Goal: Task Accomplishment & Management: Manage account settings

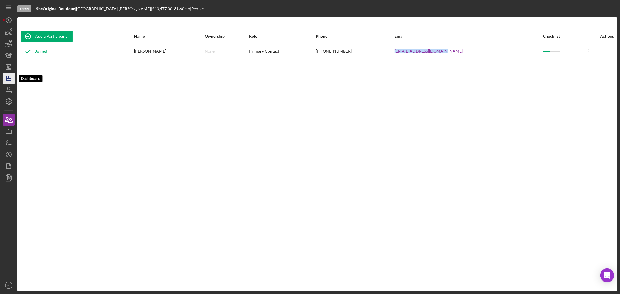
click at [9, 76] on polygon "button" at bounding box center [8, 78] width 5 height 5
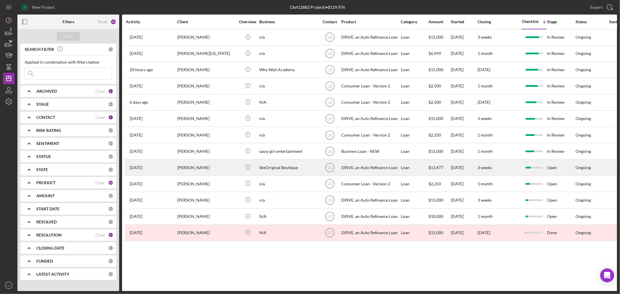
click at [187, 165] on div "Kenya Haywood" at bounding box center [206, 167] width 58 height 15
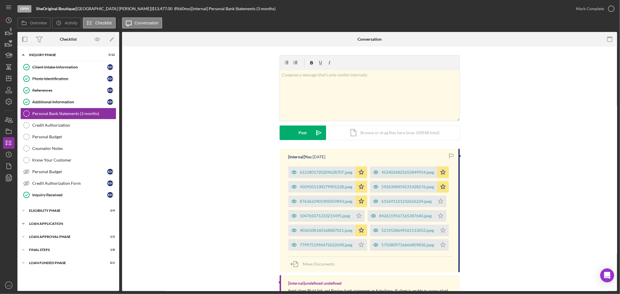
click at [65, 228] on div "Icon/Expander Loan Application 5 / 15" at bounding box center [68, 224] width 102 height 12
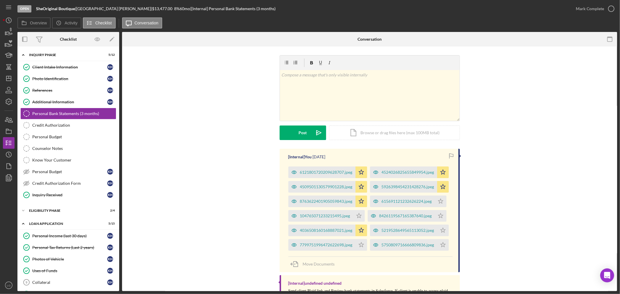
scroll to position [97, 0]
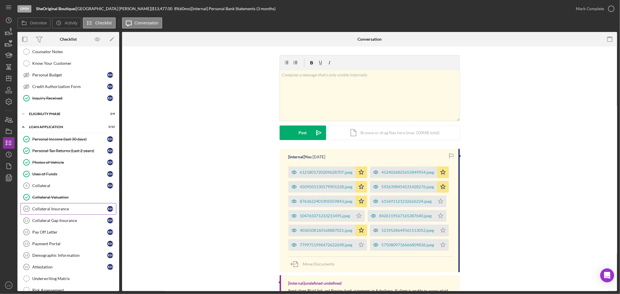
click at [65, 211] on div "Collateral Insurance" at bounding box center [69, 209] width 75 height 5
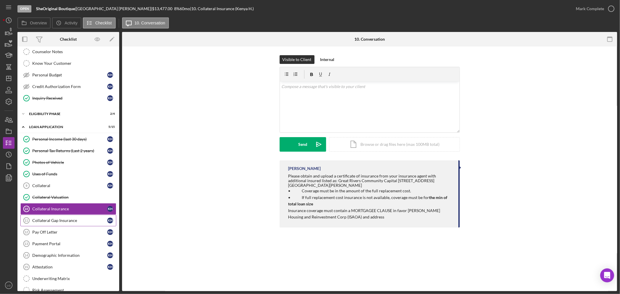
click at [54, 218] on link "Collateral Gap Insurance 11 Collateral Gap Insurance K H" at bounding box center [68, 221] width 96 height 12
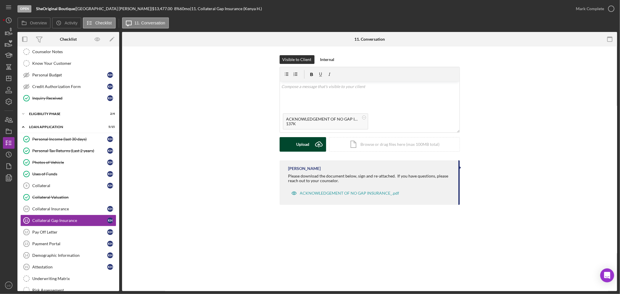
click at [298, 143] on div "Upload" at bounding box center [302, 144] width 13 height 15
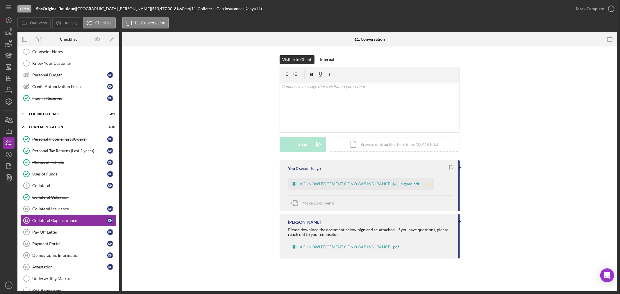
drag, startPoint x: 326, startPoint y: 184, endPoint x: 344, endPoint y: 185, distance: 18.1
click at [326, 184] on div "ACKNOWLEDGEMENT OF NO GAP INSURANCE_ (4) - signed.pdf" at bounding box center [360, 184] width 120 height 5
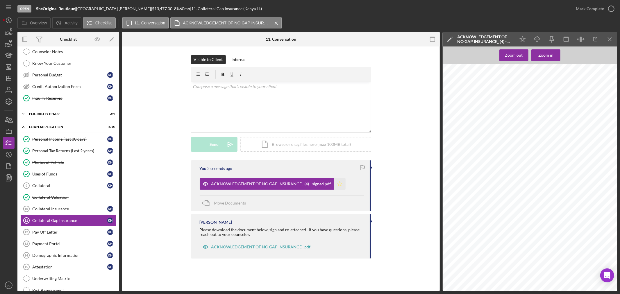
click at [337, 187] on icon "Icon/Star" at bounding box center [340, 184] width 12 height 12
click at [588, 10] on div "Mark Complete" at bounding box center [590, 9] width 28 height 12
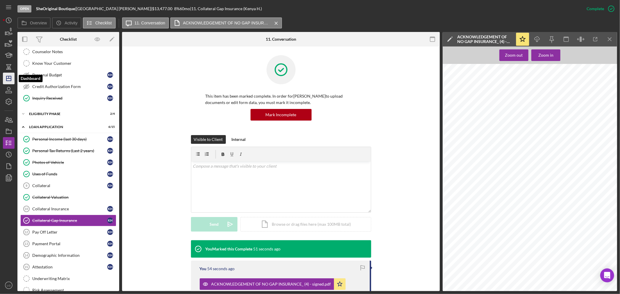
click at [9, 74] on icon "Icon/Dashboard" at bounding box center [8, 78] width 15 height 15
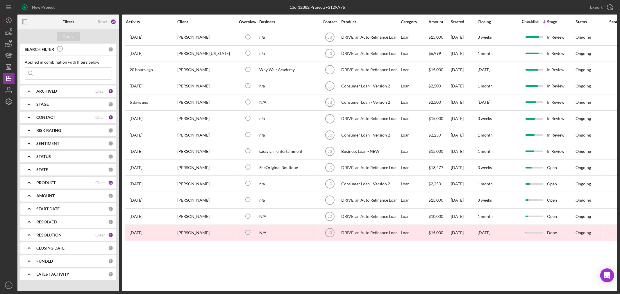
click at [50, 74] on input at bounding box center [68, 74] width 87 height 12
click at [32, 86] on icon "Icon/Expander" at bounding box center [29, 91] width 15 height 15
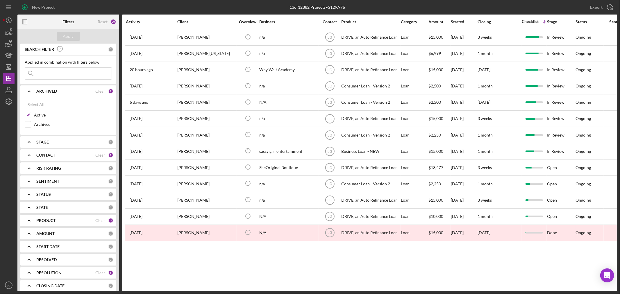
click at [42, 157] on b "CONTACT" at bounding box center [45, 155] width 19 height 5
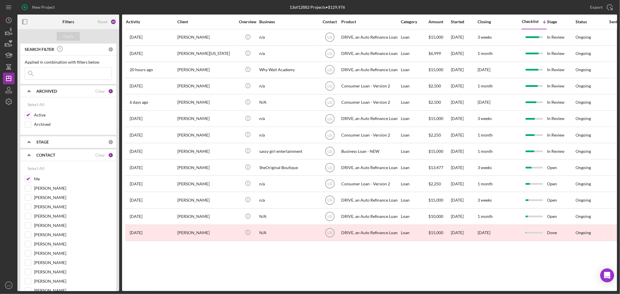
scroll to position [129, 0]
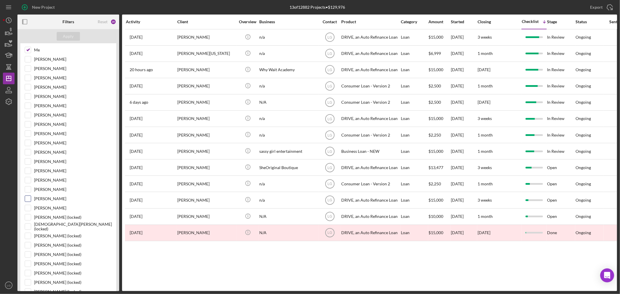
click at [32, 205] on div "Jim Boyle" at bounding box center [68, 200] width 87 height 9
click at [29, 209] on input "Patrick Boyle" at bounding box center [28, 208] width 6 height 6
checkbox input "true"
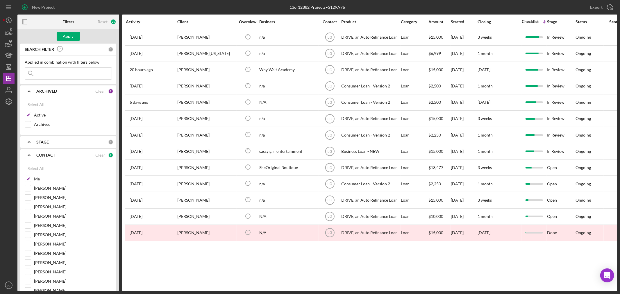
click at [48, 74] on input at bounding box center [68, 74] width 87 height 12
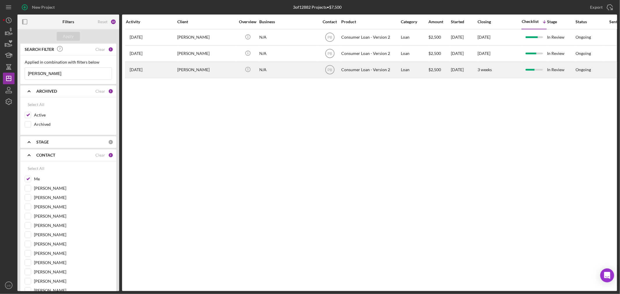
type input "[PERSON_NAME]"
click at [205, 68] on div "[PERSON_NAME]" at bounding box center [206, 69] width 58 height 15
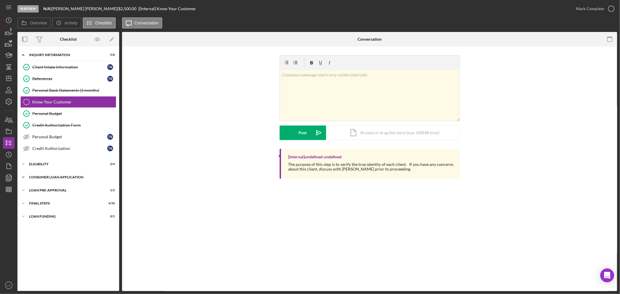
click at [69, 173] on div "Icon/Expander Consumer Loan Application 6 / 9" at bounding box center [68, 178] width 102 height 12
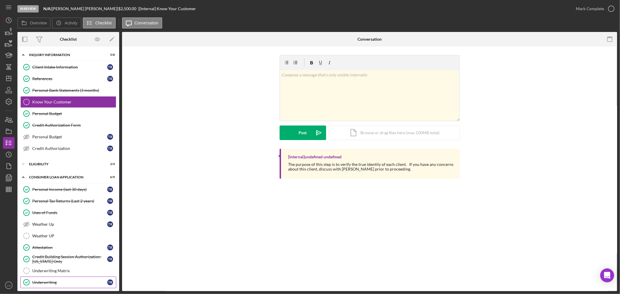
scroll to position [43, 0]
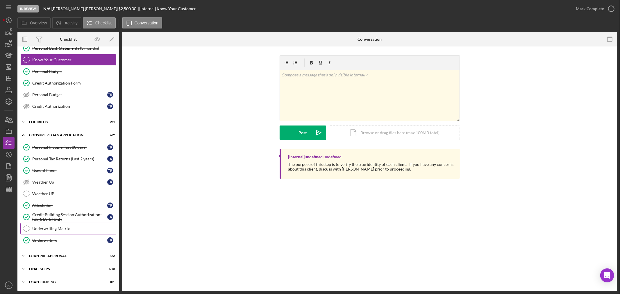
click at [61, 232] on link "Underwriting Matrix Underwriting Matrix" at bounding box center [68, 229] width 96 height 12
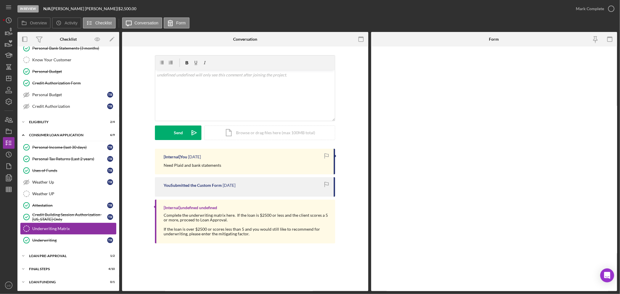
scroll to position [43, 0]
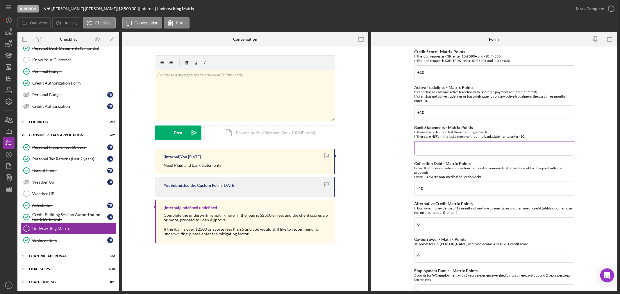
click at [438, 153] on input "Bank Statements - Matrix Points" at bounding box center [494, 148] width 160 height 14
click at [71, 268] on div "FINAL STEPS" at bounding box center [70, 269] width 83 height 3
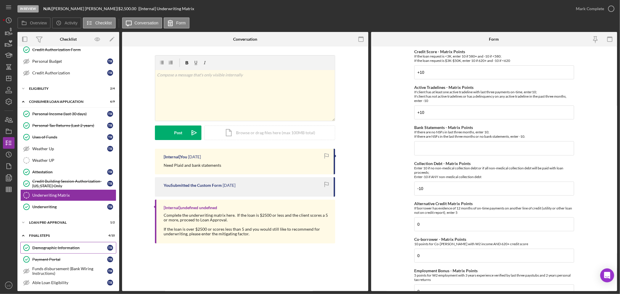
click at [63, 252] on link "Demographic Information Demographic Information t r" at bounding box center [68, 248] width 96 height 12
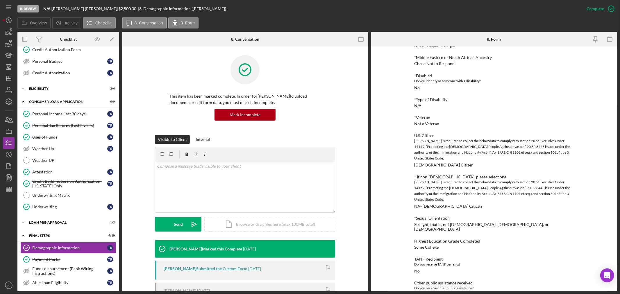
scroll to position [163, 0]
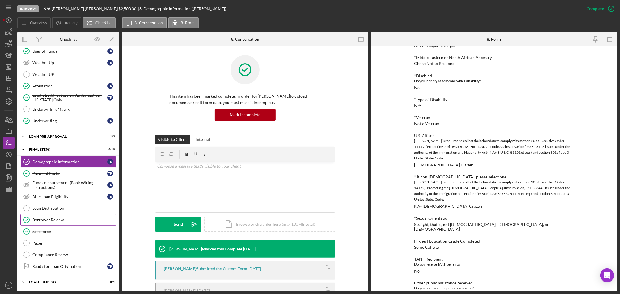
click at [54, 219] on div "Borrower Review" at bounding box center [74, 220] width 84 height 5
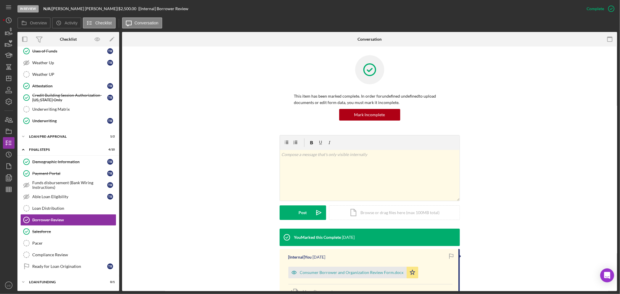
scroll to position [163, 0]
click at [336, 276] on div "Consumer Borrower and Organization Review Form.docx" at bounding box center [348, 273] width 118 height 12
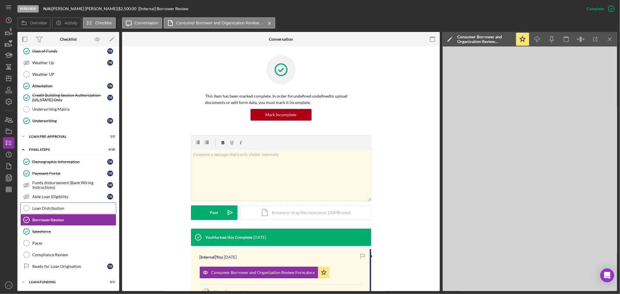
click at [48, 209] on div "Loan Distribution" at bounding box center [74, 208] width 84 height 5
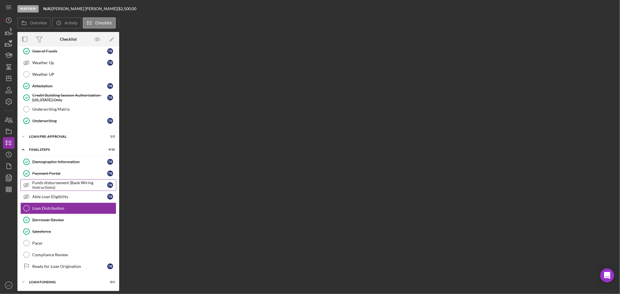
scroll to position [163, 0]
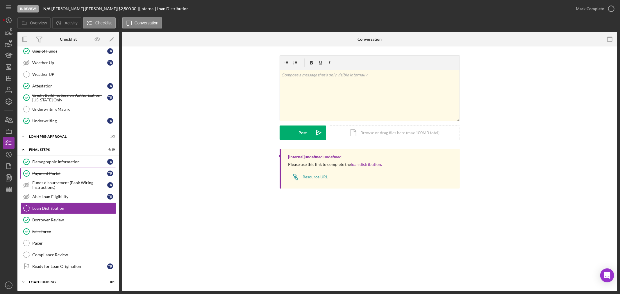
click at [62, 177] on link "Payment Portal Payment Portal t r" at bounding box center [68, 174] width 96 height 12
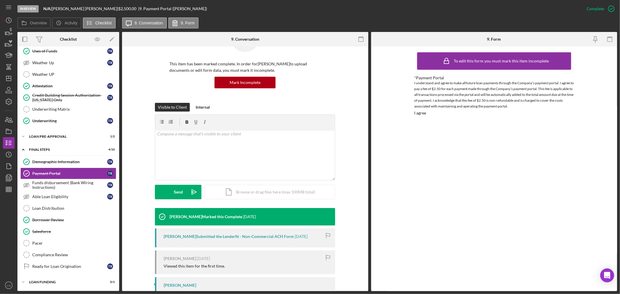
scroll to position [109, 0]
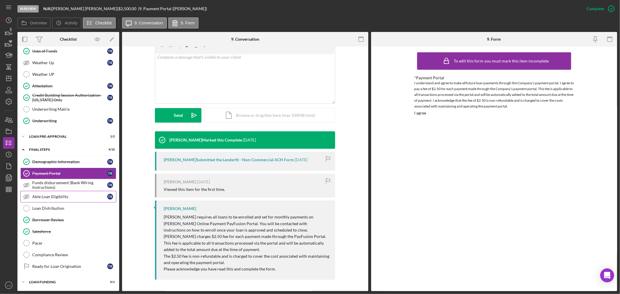
click at [38, 195] on div "Able Loan Eligibility" at bounding box center [69, 197] width 75 height 5
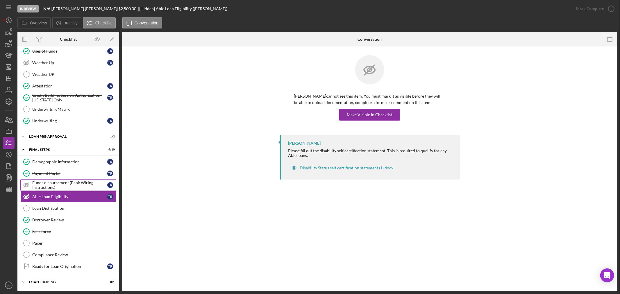
click at [41, 190] on link "Funds disbursement (Bank Wiring Instructions) Funds disbursement (Bank Wiring I…" at bounding box center [68, 185] width 96 height 12
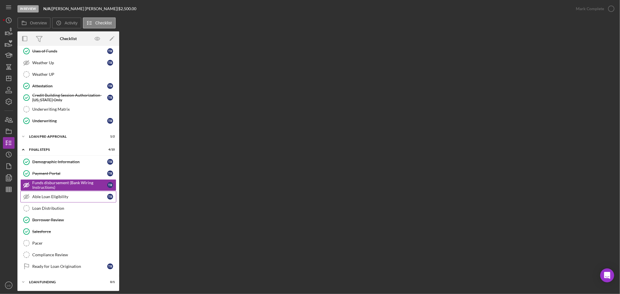
scroll to position [163, 0]
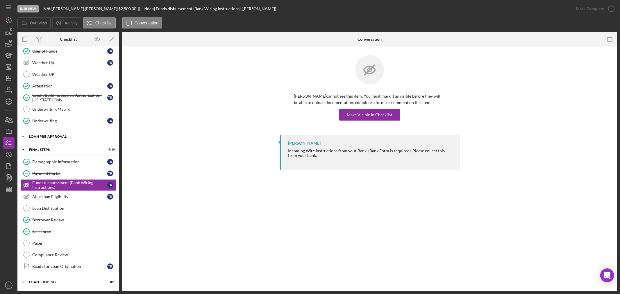
click at [60, 135] on div "Loan Pre-Approval" at bounding box center [70, 136] width 83 height 3
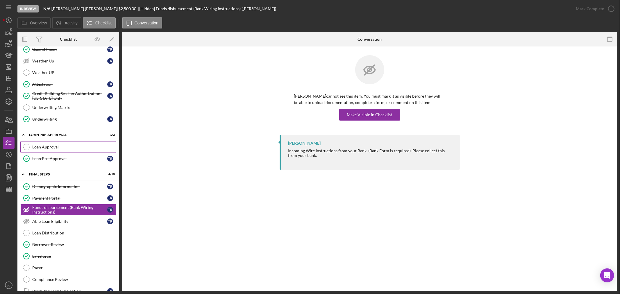
click at [56, 146] on div "Loan Approval" at bounding box center [74, 147] width 84 height 5
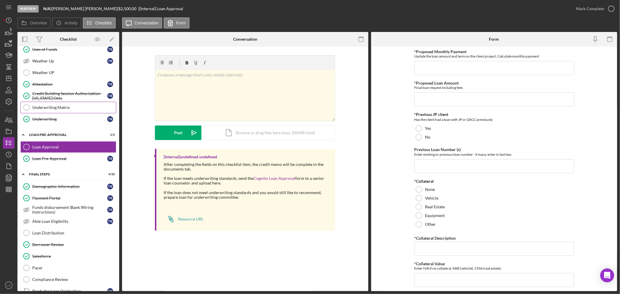
drag, startPoint x: 71, startPoint y: 116, endPoint x: 72, endPoint y: 111, distance: 5.3
click at [71, 116] on link "Underwriting Underwriting t r" at bounding box center [68, 119] width 96 height 12
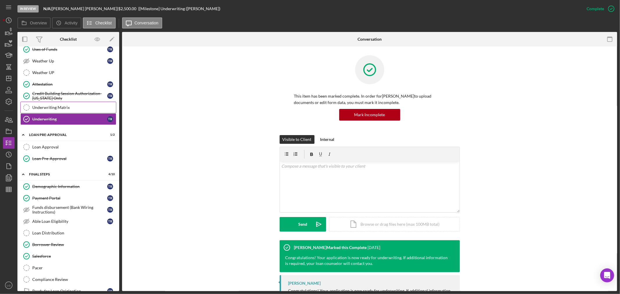
click at [72, 106] on div "Underwriting Matrix" at bounding box center [74, 107] width 84 height 5
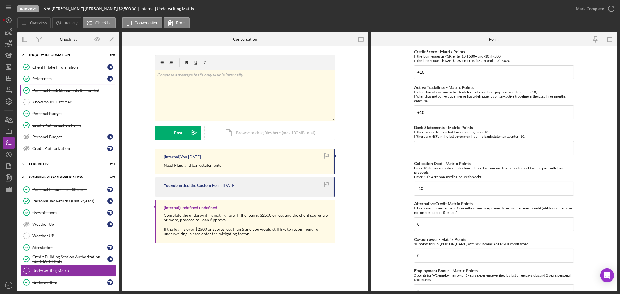
click at [74, 89] on div "Personal Bank Statements (3 months)" at bounding box center [74, 90] width 84 height 5
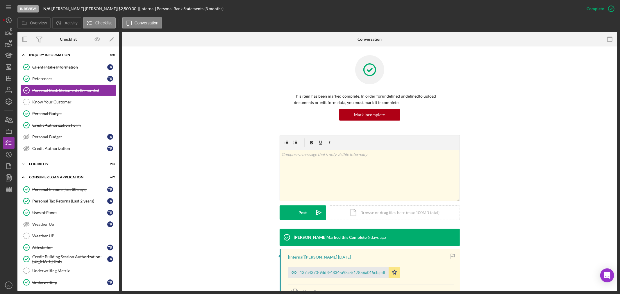
scroll to position [122, 0]
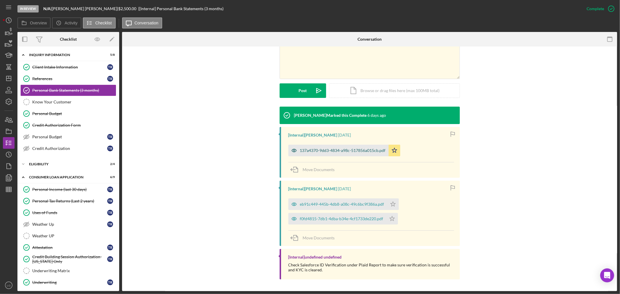
click at [327, 149] on div "137a4370-9dd3-4834-a98c-517856a015cb.pdf" at bounding box center [343, 150] width 86 height 5
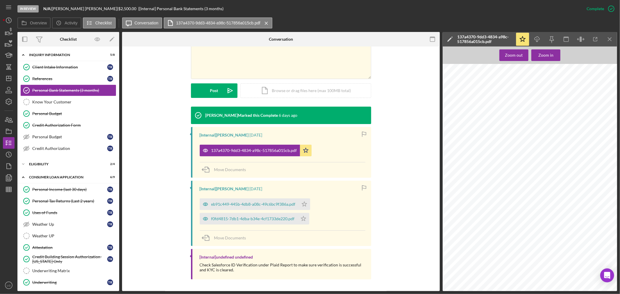
scroll to position [743, 0]
click at [279, 209] on div "eb91c449-445b-4db8-a08c-49c6bc9f386a.pdf" at bounding box center [249, 205] width 99 height 12
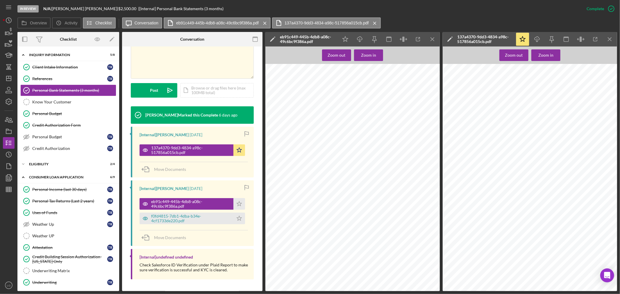
scroll to position [1098, 0]
click at [189, 219] on div "f0fd4815-7db1-4dba-b34e-4cf1733de220.pdf" at bounding box center [190, 218] width 79 height 9
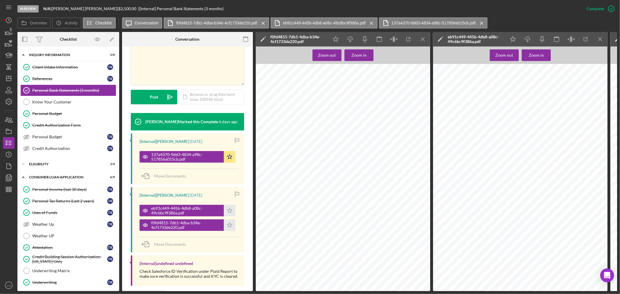
scroll to position [931, 0]
click at [79, 273] on div "Underwriting Matrix" at bounding box center [74, 271] width 84 height 5
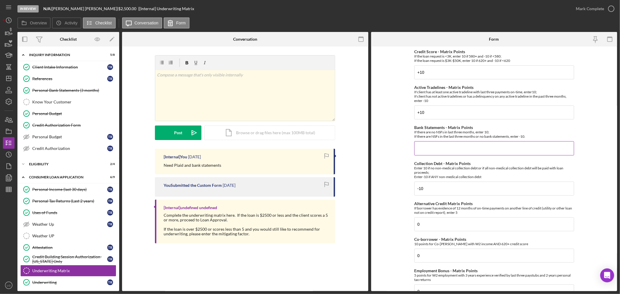
click at [438, 150] on input "Bank Statements - Matrix Points" at bounding box center [494, 148] width 160 height 14
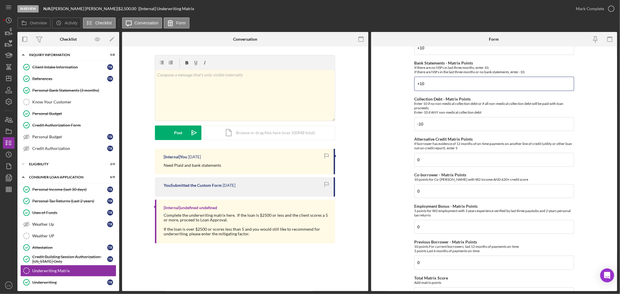
scroll to position [161, 0]
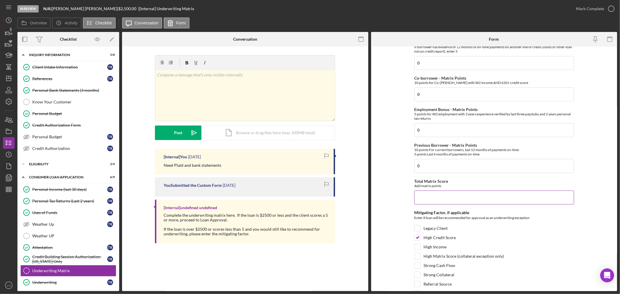
type input "+10"
click at [438, 195] on input "Total Matrix Score" at bounding box center [494, 198] width 160 height 14
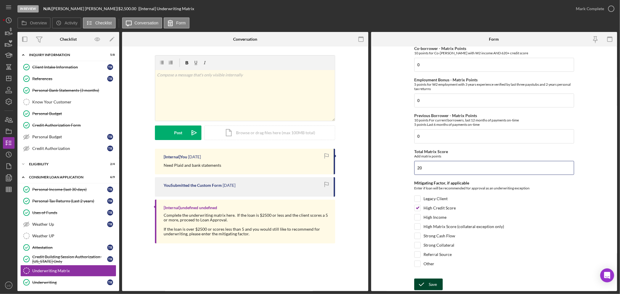
type input "20"
click at [425, 283] on icon "submit" at bounding box center [421, 284] width 15 height 15
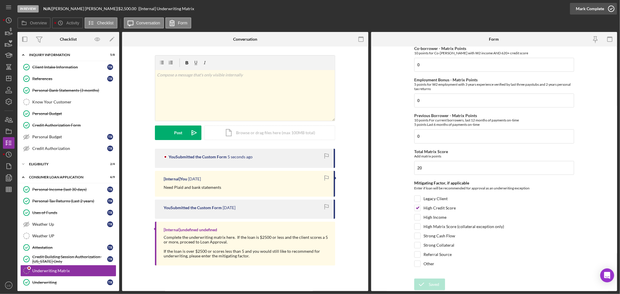
click at [588, 10] on div "Mark Complete" at bounding box center [590, 9] width 28 height 12
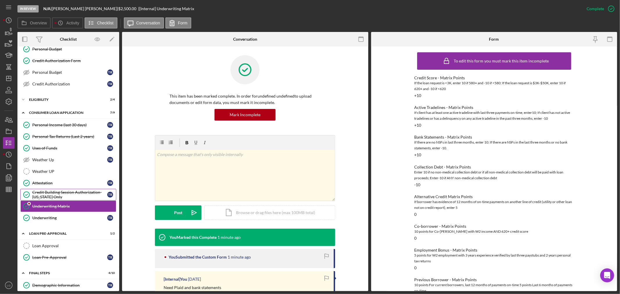
scroll to position [97, 0]
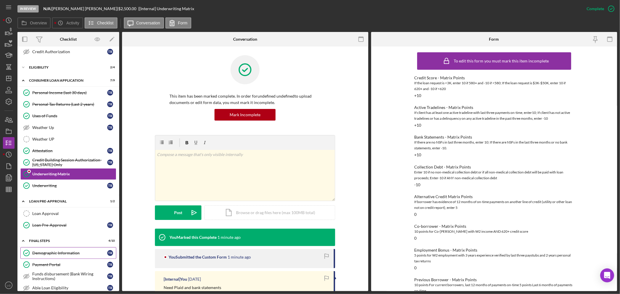
click at [74, 249] on link "Demographic Information Demographic Information t r" at bounding box center [68, 254] width 96 height 12
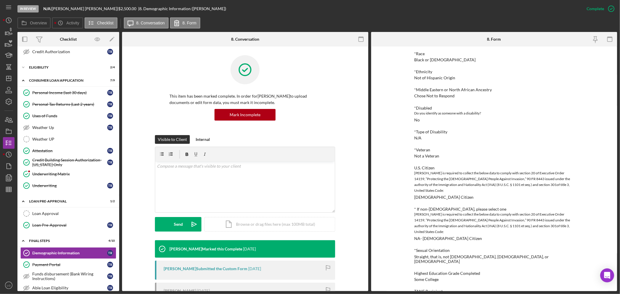
scroll to position [355, 0]
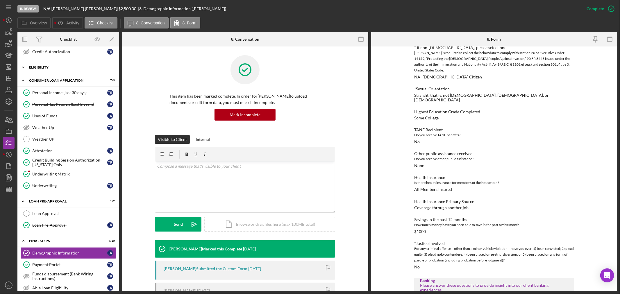
click at [67, 65] on div "Icon/Expander Eligibility 2 / 4" at bounding box center [68, 68] width 102 height 12
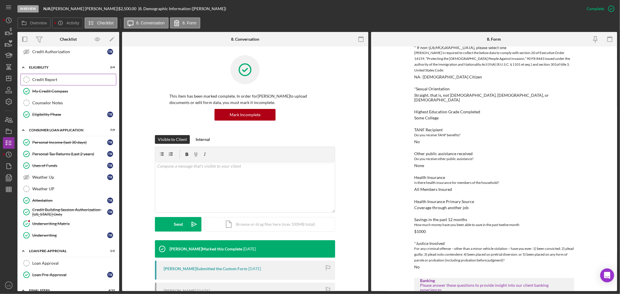
click at [51, 85] on link "Credit Report Credit Report" at bounding box center [68, 80] width 96 height 12
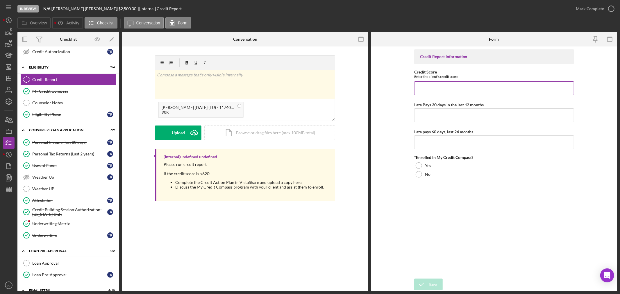
click at [441, 90] on input "Credit Score" at bounding box center [494, 88] width 160 height 14
click at [194, 128] on icon "Icon/Upload" at bounding box center [194, 133] width 15 height 15
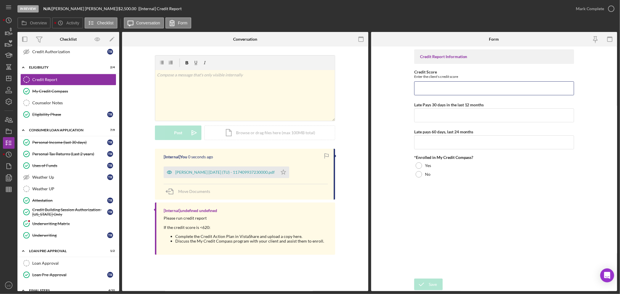
click at [444, 88] on input "Credit Score" at bounding box center [494, 88] width 160 height 14
type input "652"
click at [437, 104] on label "Late Pays 30 days in the last 12 months" at bounding box center [449, 104] width 70 height 5
click at [437, 108] on input "Late Pays 30 days in the last 12 months" at bounding box center [494, 115] width 160 height 14
click at [438, 107] on label "Late Pays 30 days in the last 12 months" at bounding box center [449, 104] width 70 height 5
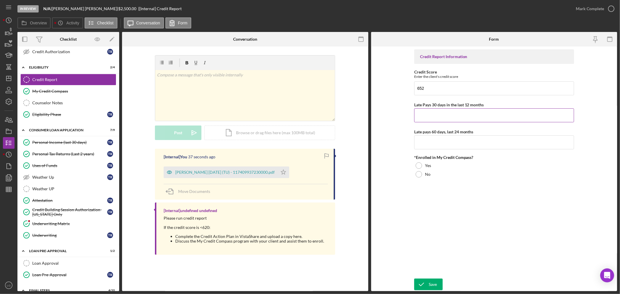
click at [438, 108] on input "Late Pays 30 days in the last 12 months" at bounding box center [494, 115] width 160 height 14
type input "00"
click at [452, 144] on input "Late pays 60 days, last 24 months" at bounding box center [494, 143] width 160 height 14
type input "0"
click at [440, 116] on input "00" at bounding box center [494, 115] width 160 height 14
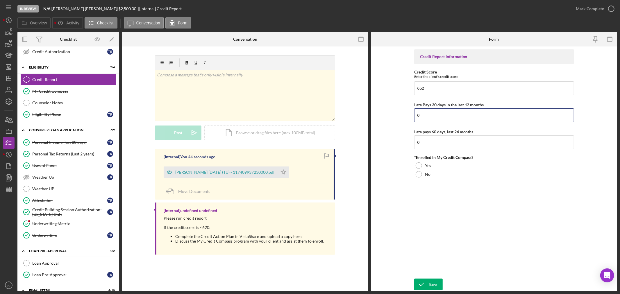
type input "0"
click at [422, 175] on div at bounding box center [419, 174] width 6 height 6
click at [289, 175] on icon "Icon/Star" at bounding box center [284, 173] width 12 height 12
click at [424, 284] on icon "submit" at bounding box center [421, 284] width 15 height 15
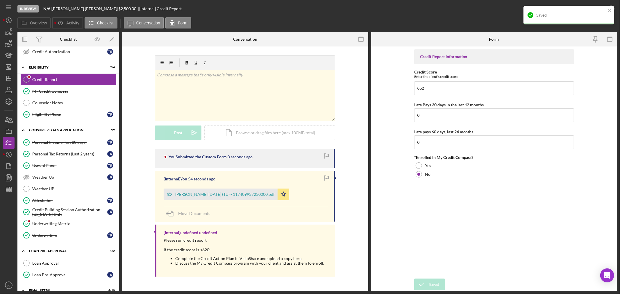
click at [604, 13] on div "Saved" at bounding box center [572, 15] width 70 height 5
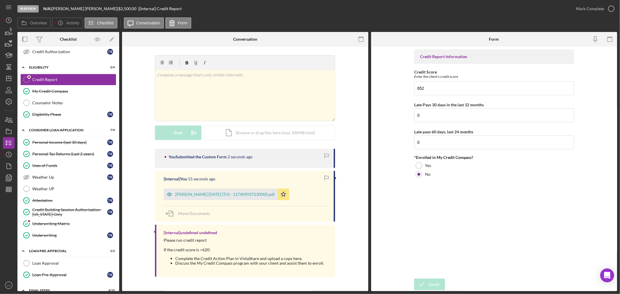
click at [599, 8] on div "In Review N/A | towanna robinson | $2,500.00 | [Internal] Credit Report Mark Co…" at bounding box center [310, 147] width 620 height 294
click at [599, 8] on div "Mark Complete" at bounding box center [590, 9] width 28 height 12
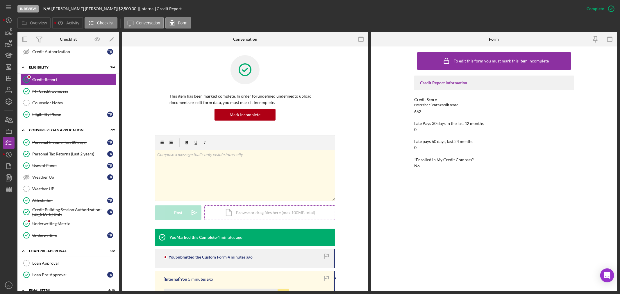
scroll to position [32, 0]
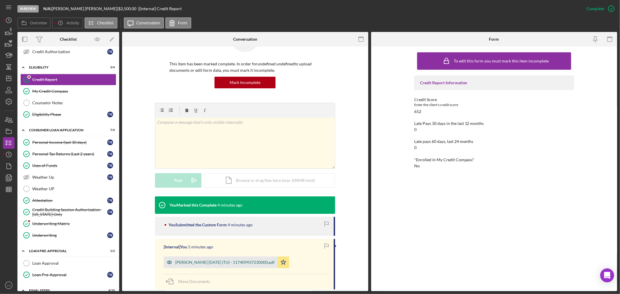
click at [216, 265] on div "Robinson, Towanna 2025-08-20 (TU) - 117409937230000.pdf" at bounding box center [224, 262] width 99 height 5
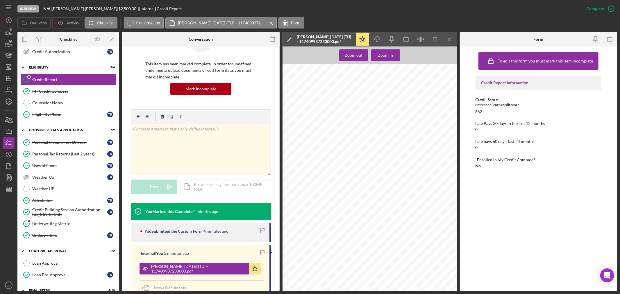
scroll to position [549, 0]
click at [45, 231] on link "Underwriting Underwriting t r" at bounding box center [68, 236] width 96 height 12
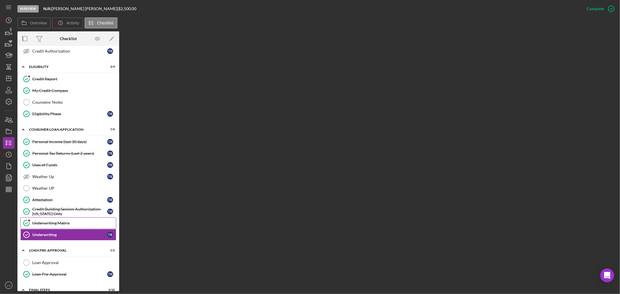
click at [47, 226] on div "Underwriting Matrix" at bounding box center [74, 223] width 84 height 5
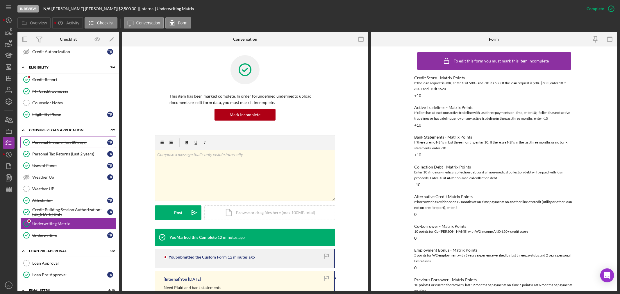
click at [94, 144] on div "Personal Income (last 30 days)" at bounding box center [69, 142] width 75 height 5
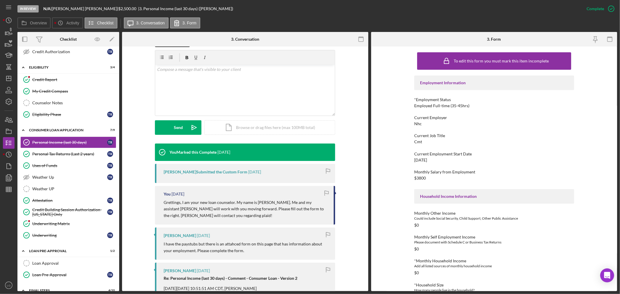
scroll to position [194, 0]
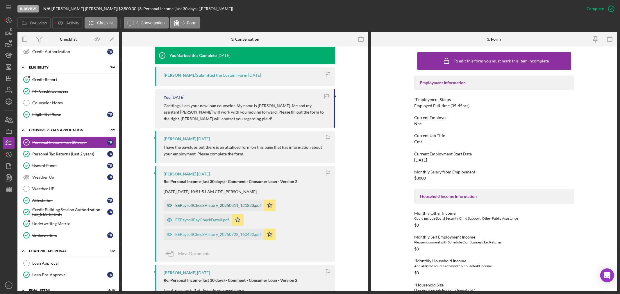
click at [216, 201] on div "EEPayrollCheckHistory_20250811_121223.pdf" at bounding box center [214, 206] width 100 height 12
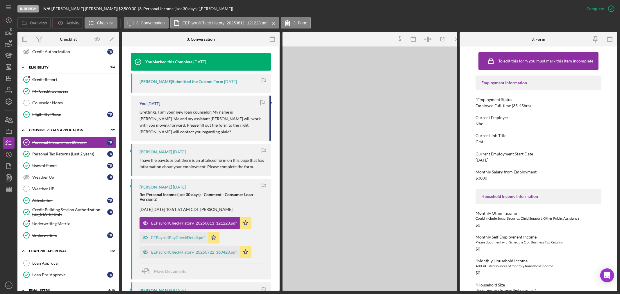
scroll to position [200, 0]
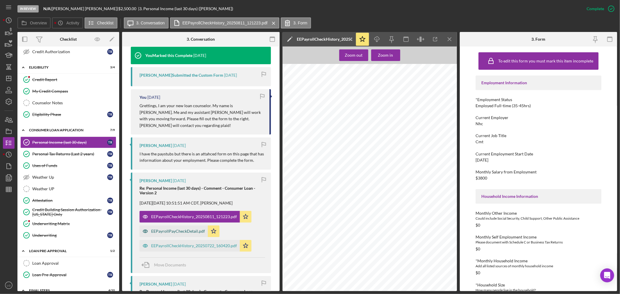
click at [169, 231] on div "EEPayrollPayCheckDetail.pdf" at bounding box center [178, 231] width 54 height 5
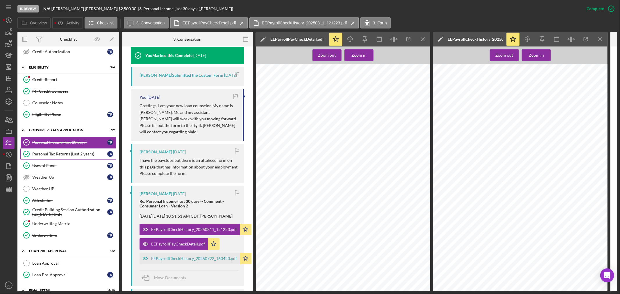
click at [65, 156] on div "Personal Tax Returns (Last 2 years)" at bounding box center [69, 154] width 75 height 5
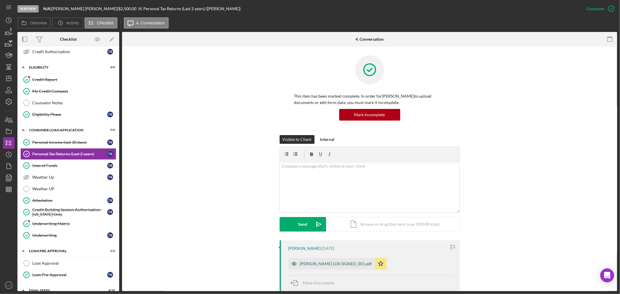
click at [326, 263] on div "TRobinson LOX SIGNED_001.pdf" at bounding box center [336, 264] width 72 height 5
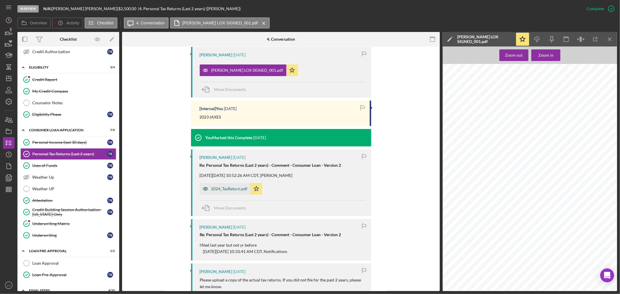
click at [224, 191] on div "2024_TaxReturn.pdf" at bounding box center [225, 189] width 51 height 12
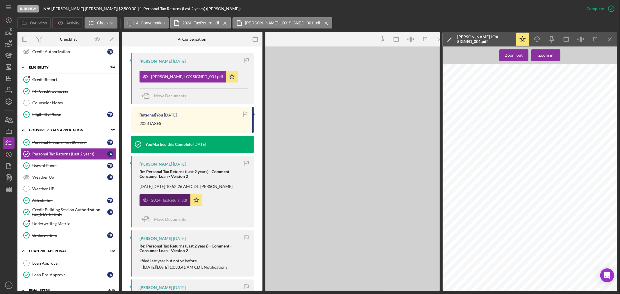
scroll to position [200, 0]
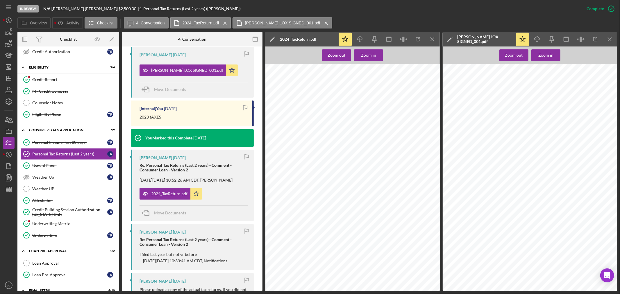
drag, startPoint x: 64, startPoint y: 211, endPoint x: 193, endPoint y: 208, distance: 128.3
click at [65, 211] on div "Credit Building Session Authorization- Missouri Only" at bounding box center [69, 212] width 75 height 9
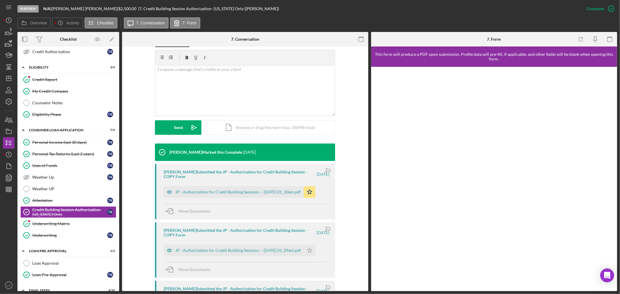
scroll to position [194, 0]
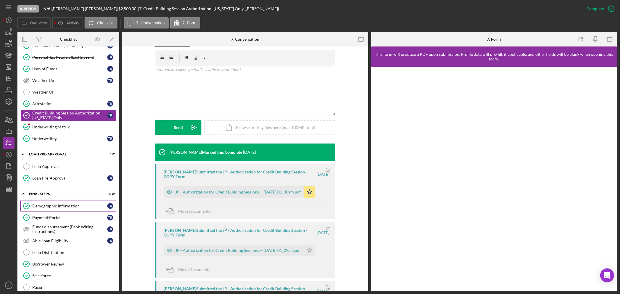
click at [77, 208] on div "Demographic Information" at bounding box center [69, 206] width 75 height 5
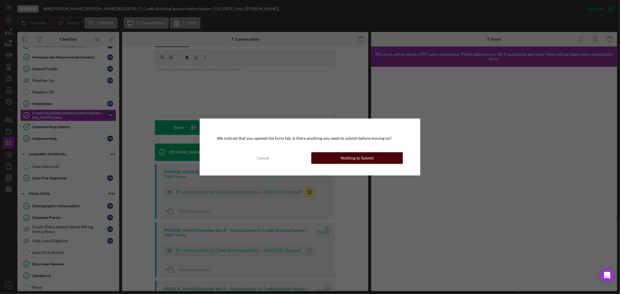
click at [374, 163] on button "Nothing to Submit" at bounding box center [357, 158] width 92 height 12
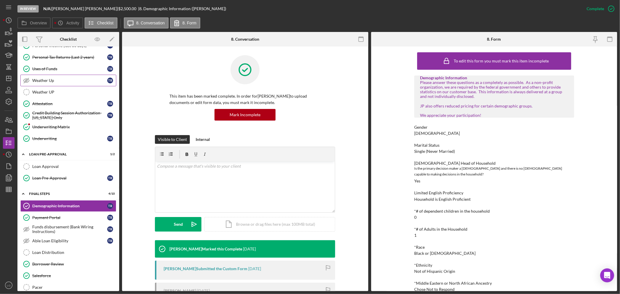
scroll to position [97, 0]
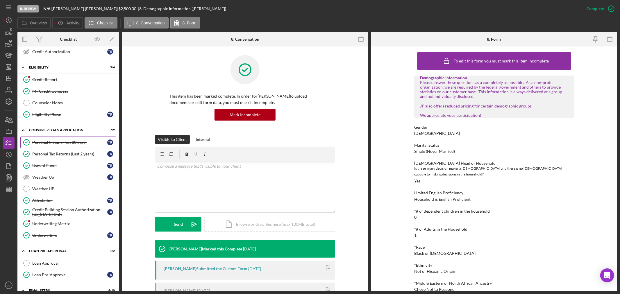
click at [61, 137] on link "Personal Income (last 30 days) Personal Income (last 30 days) t r" at bounding box center [68, 143] width 96 height 12
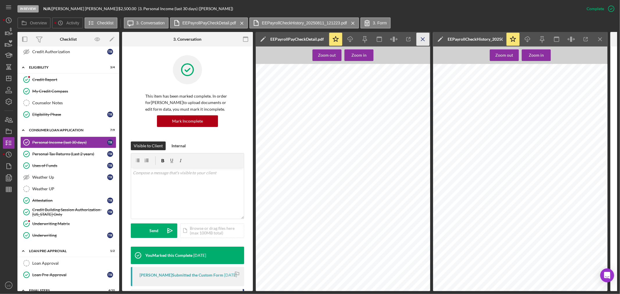
click at [423, 36] on icon "Icon/Menu Close" at bounding box center [423, 39] width 13 height 13
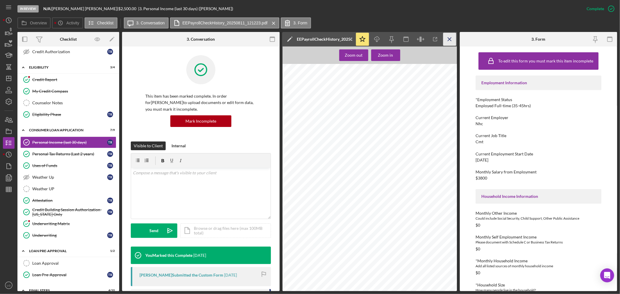
click at [445, 37] on icon "Icon/Menu Close" at bounding box center [449, 39] width 13 height 13
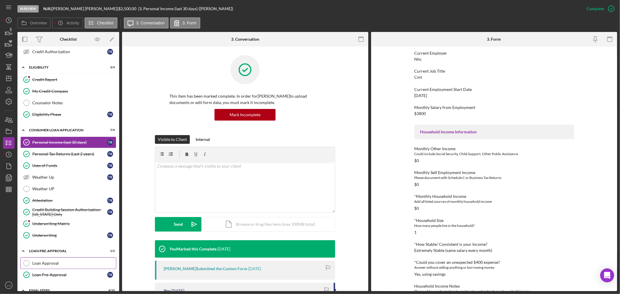
scroll to position [161, 0]
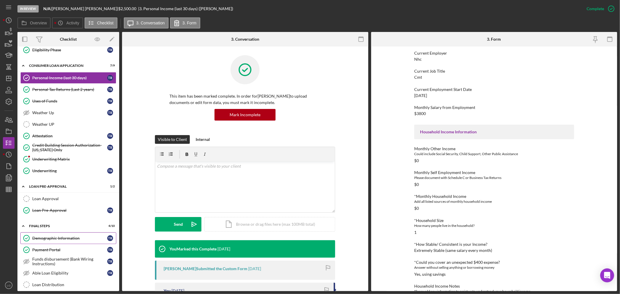
click at [63, 240] on div "Demographic Information" at bounding box center [69, 238] width 75 height 5
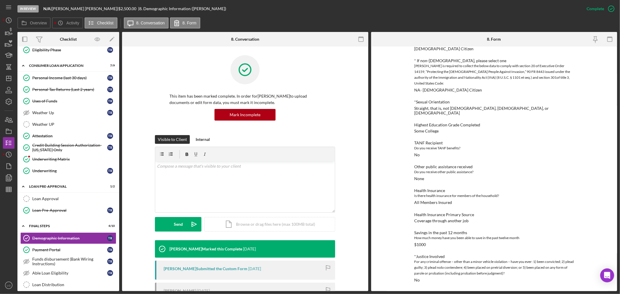
scroll to position [407, 0]
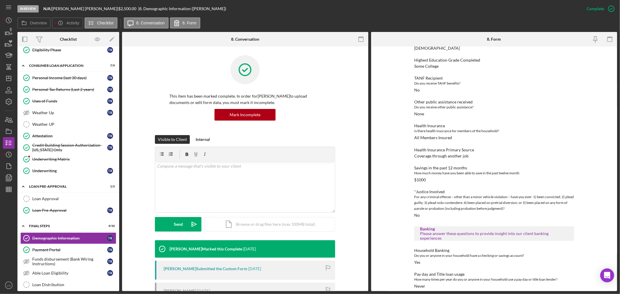
drag, startPoint x: 67, startPoint y: 80, endPoint x: 434, endPoint y: 177, distance: 379.2
click at [67, 80] on div "Personal Income (last 30 days)" at bounding box center [69, 78] width 75 height 5
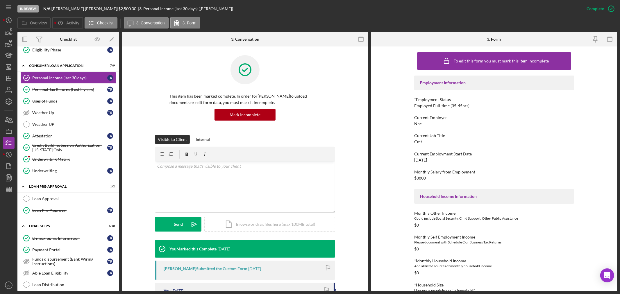
click at [420, 144] on div "Cmt" at bounding box center [418, 142] width 8 height 5
copy div "Cmt"
click at [414, 122] on div "Nhc" at bounding box center [418, 124] width 8 height 5
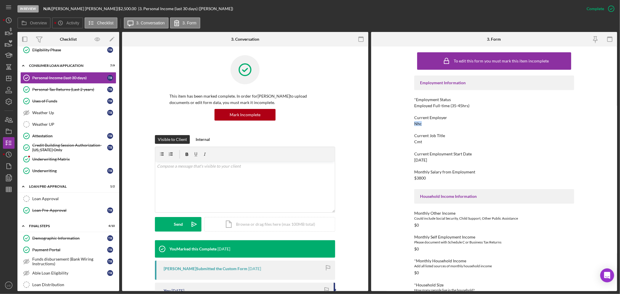
copy div "Nhc"
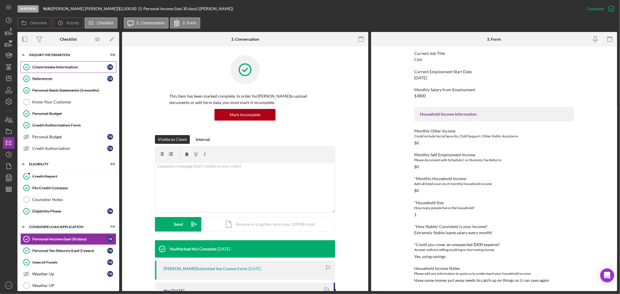
click at [46, 70] on link "Client Intake Information Client Intake Information t r" at bounding box center [68, 67] width 96 height 12
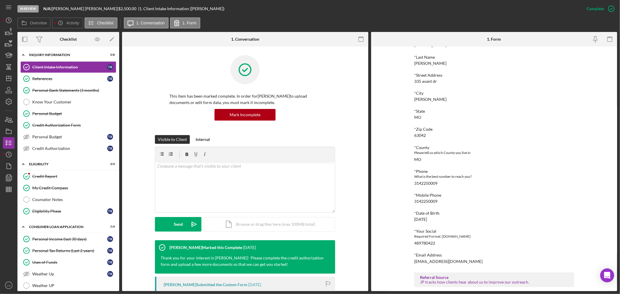
scroll to position [143, 0]
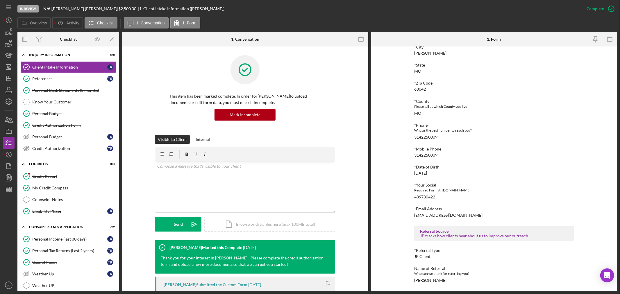
click at [432, 281] on div "Octavia walker" at bounding box center [430, 280] width 32 height 5
copy div "Octavia walker Icon/Menu Icon/Dashboard Dashboard Navigation Divider Mobile Che…"
click at [80, 99] on link "Know Your Customer Know Your Customer" at bounding box center [68, 102] width 96 height 12
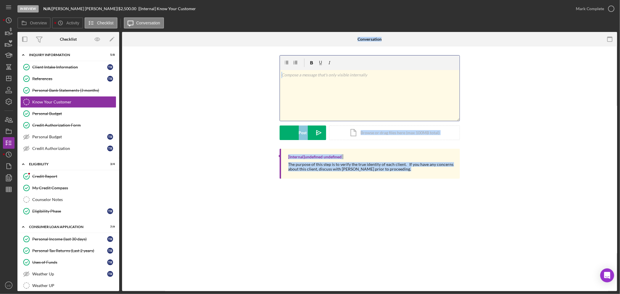
click at [334, 80] on div "v Color teal Color pink Remove color Add row above Add row below Add column bef…" at bounding box center [370, 95] width 180 height 51
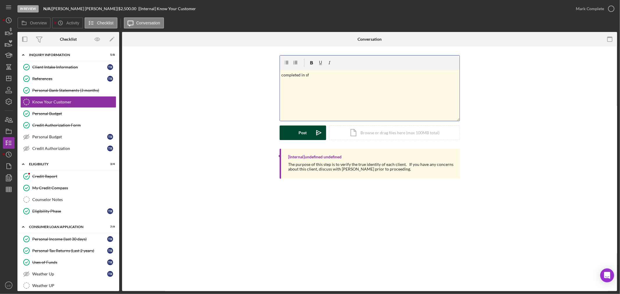
click at [303, 132] on div "Post" at bounding box center [303, 133] width 8 height 15
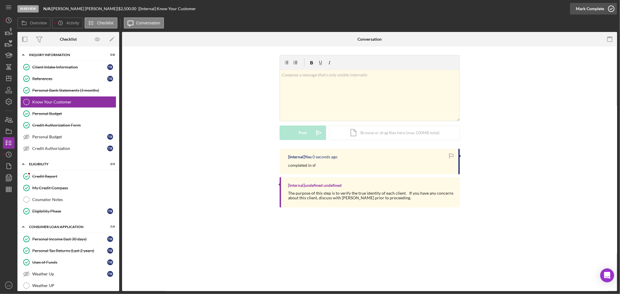
click at [580, 14] on div "Mark Complete" at bounding box center [590, 9] width 28 height 12
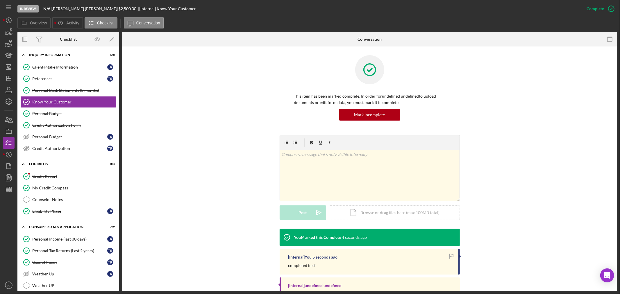
scroll to position [97, 0]
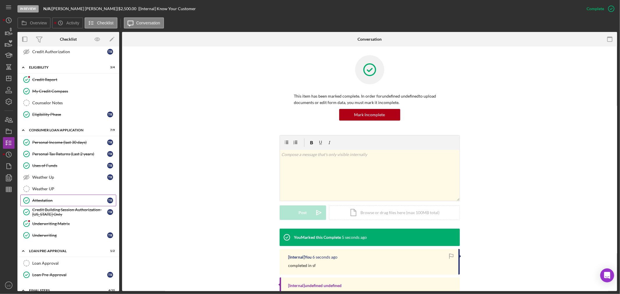
click at [44, 197] on link "Attestation Attestation t r" at bounding box center [68, 201] width 96 height 12
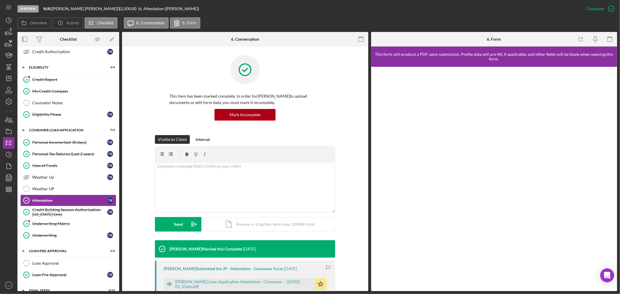
scroll to position [97, 0]
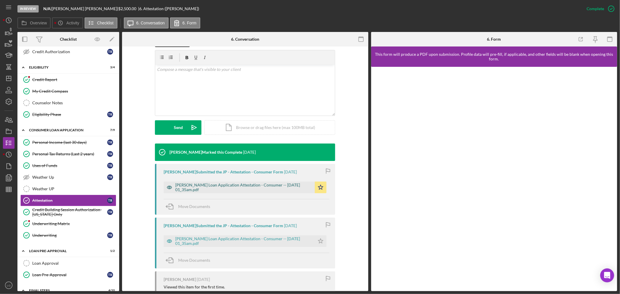
click at [229, 188] on div "Justine Petersen Loan Application Attestation - Consumer -- 2025-08-05 01_35am.…" at bounding box center [243, 187] width 137 height 9
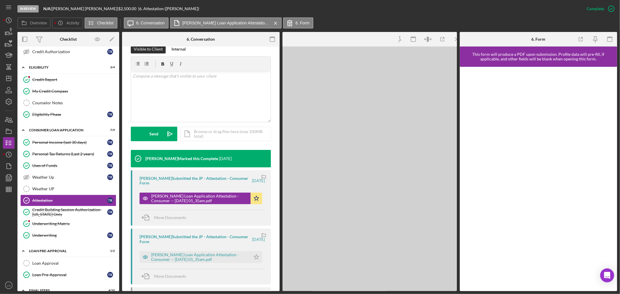
scroll to position [103, 0]
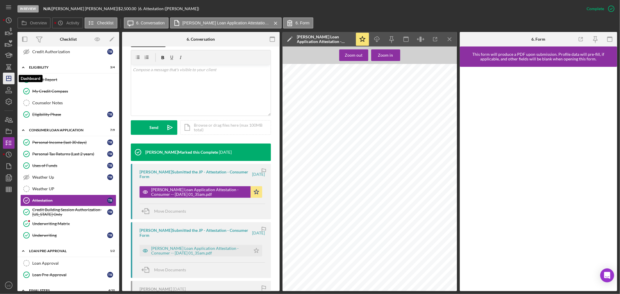
click at [11, 80] on polygon "button" at bounding box center [8, 78] width 5 height 5
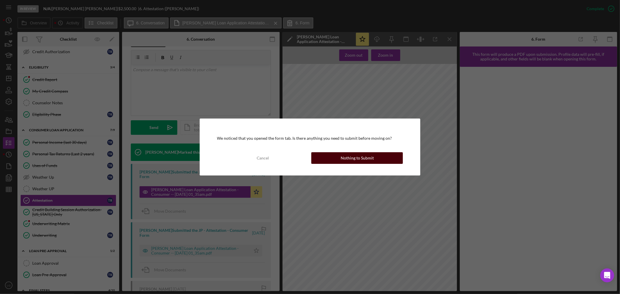
click at [327, 156] on button "Nothing to Submit" at bounding box center [357, 158] width 92 height 12
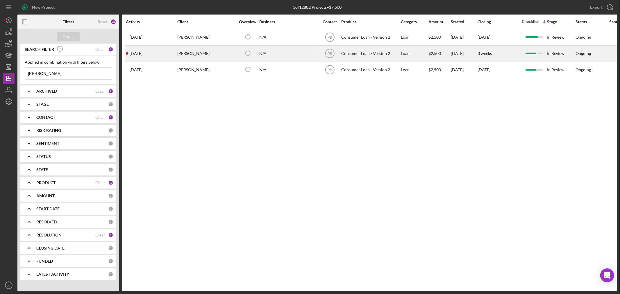
click at [209, 59] on div "[PERSON_NAME]" at bounding box center [206, 53] width 58 height 15
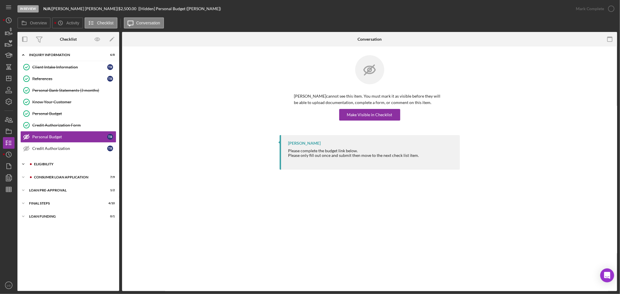
click at [76, 166] on div "Eligibility" at bounding box center [73, 164] width 78 height 3
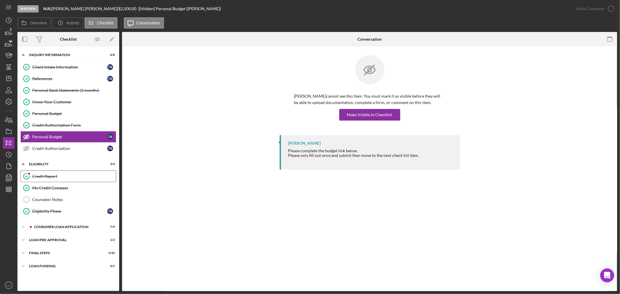
click at [50, 173] on link "Credit Report Credit Report" at bounding box center [68, 177] width 96 height 12
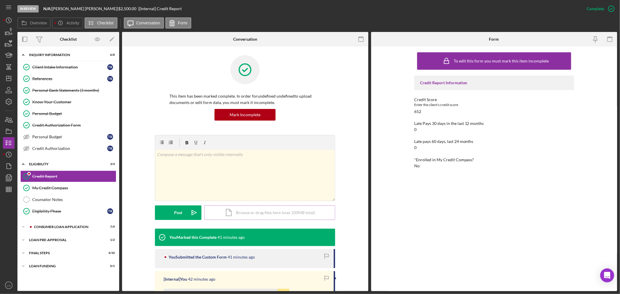
scroll to position [65, 0]
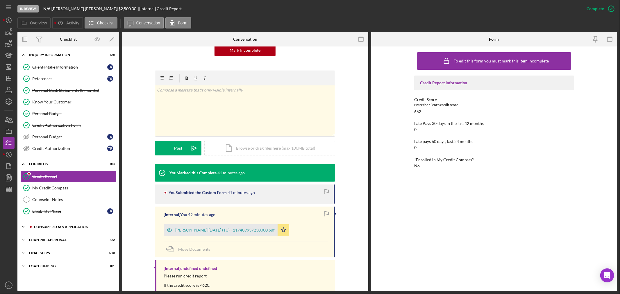
click at [43, 225] on div "Icon/Expander Consumer Loan Application 7 / 9" at bounding box center [68, 227] width 102 height 12
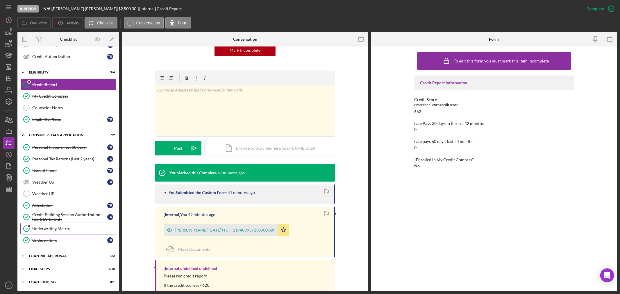
click at [39, 227] on div "Underwriting Matrix" at bounding box center [74, 229] width 84 height 5
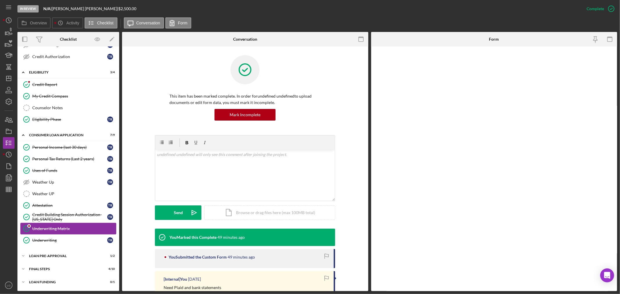
scroll to position [93, 0]
